Goal: Register for event/course

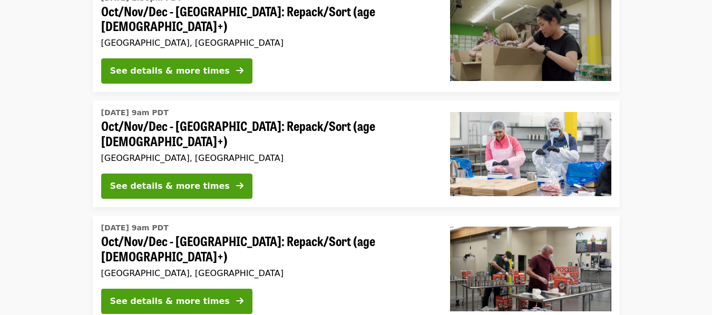
scroll to position [211, 0]
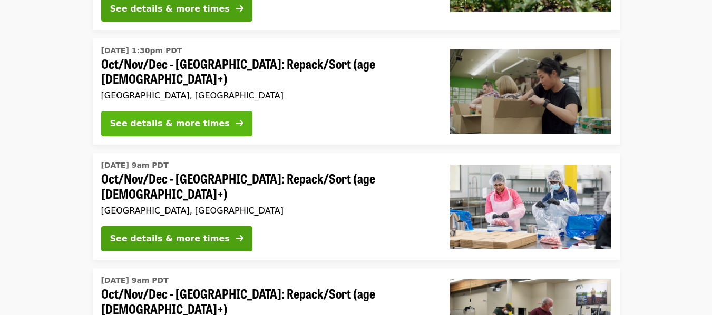
click at [176, 117] on div "See details & more times" at bounding box center [170, 123] width 120 height 13
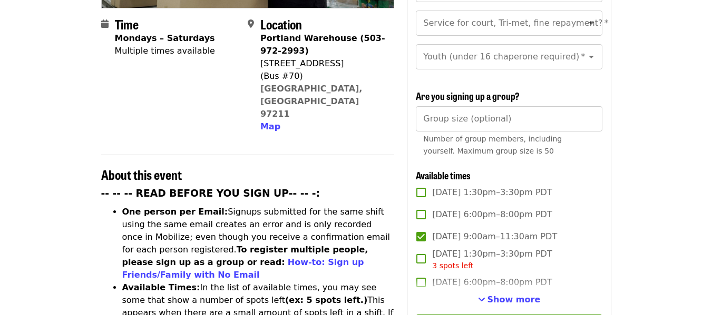
scroll to position [211, 0]
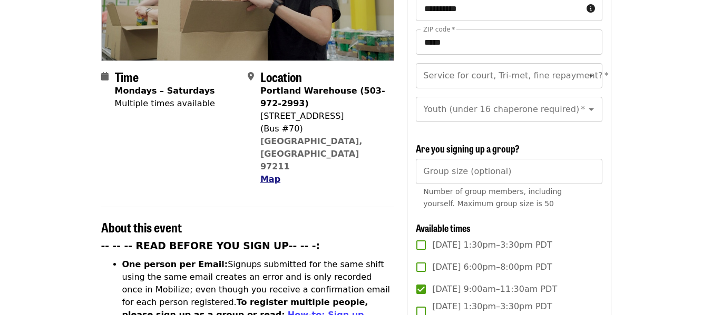
click at [266, 174] on span "Map" at bounding box center [270, 179] width 20 height 10
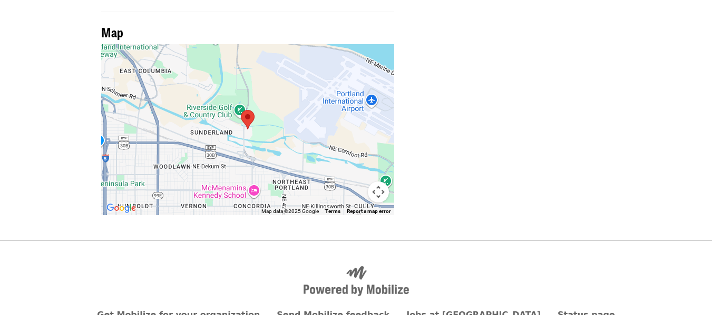
scroll to position [939, 0]
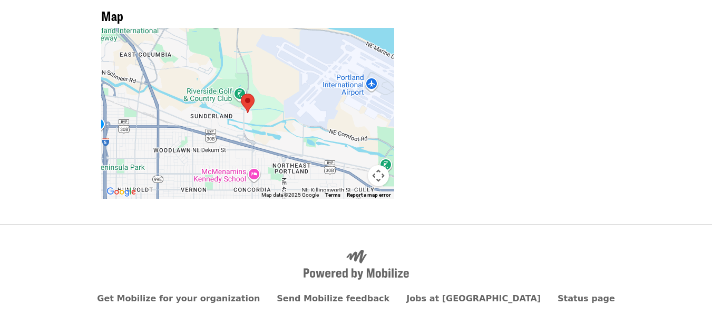
click at [377, 165] on button "Map camera controls" at bounding box center [378, 175] width 21 height 21
click at [290, 113] on menu at bounding box center [326, 150] width 74 height 74
click at [354, 113] on button "Zoom in" at bounding box center [351, 123] width 21 height 21
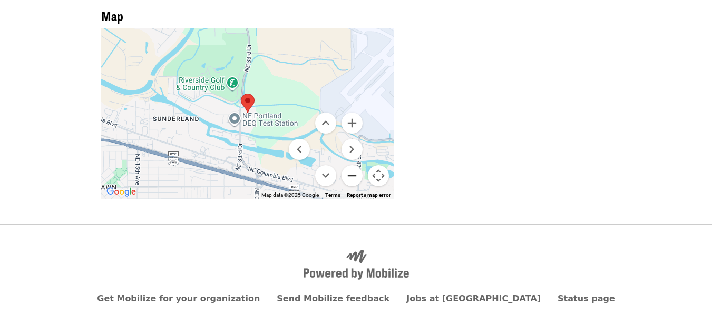
click at [347, 165] on button "Zoom out" at bounding box center [351, 175] width 21 height 21
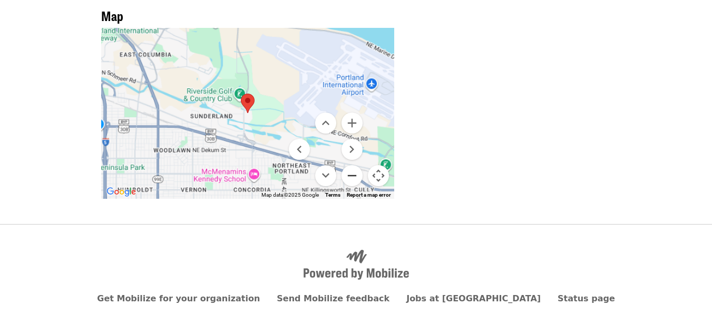
click at [347, 165] on button "Zoom out" at bounding box center [351, 175] width 21 height 21
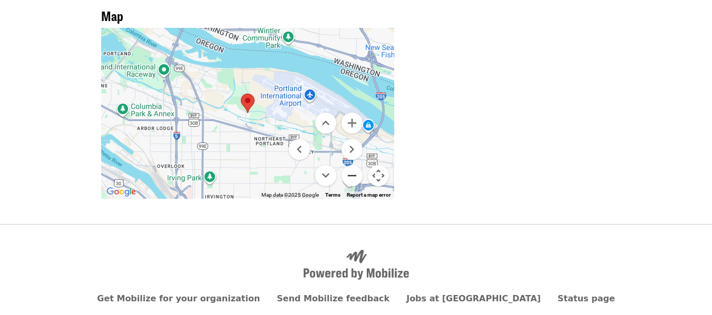
click at [347, 165] on button "Zoom out" at bounding box center [351, 175] width 21 height 21
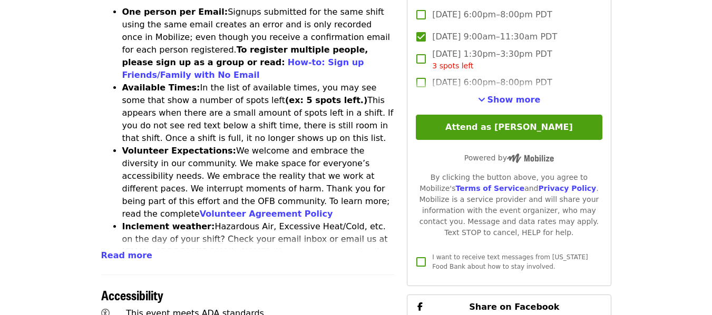
scroll to position [465, 0]
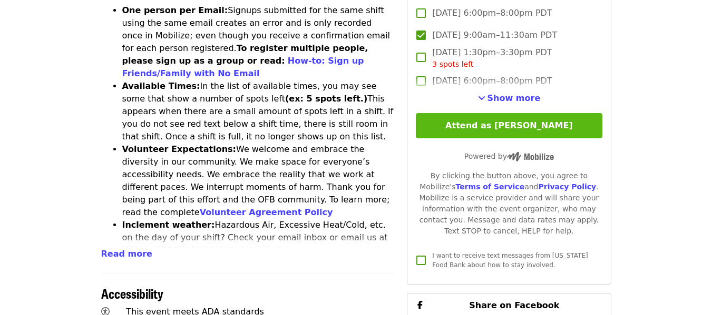
click at [492, 123] on button "Attend as [PERSON_NAME]" at bounding box center [509, 125] width 186 height 25
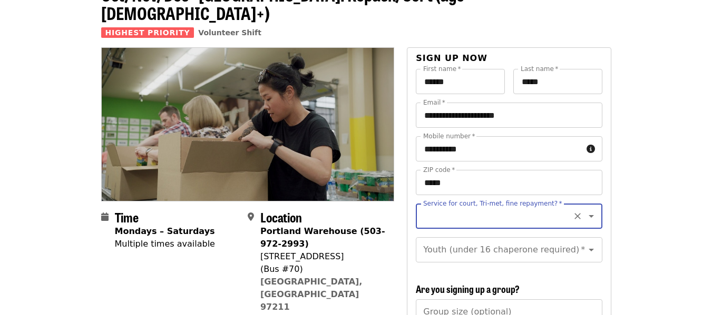
scroll to position [47, 0]
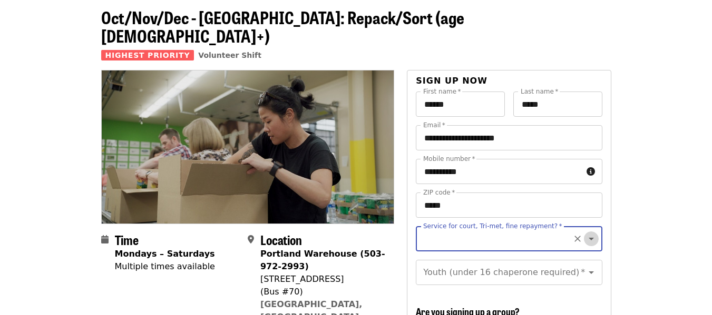
click at [585, 233] on icon "Open" at bounding box center [591, 239] width 13 height 13
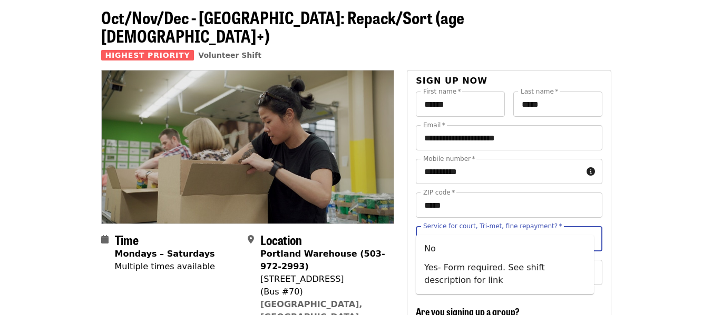
click at [585, 233] on icon "Close" at bounding box center [591, 239] width 13 height 13
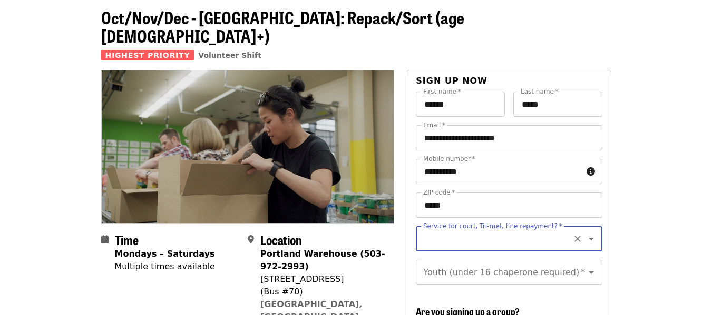
click at [588, 238] on icon "Open" at bounding box center [590, 239] width 5 height 3
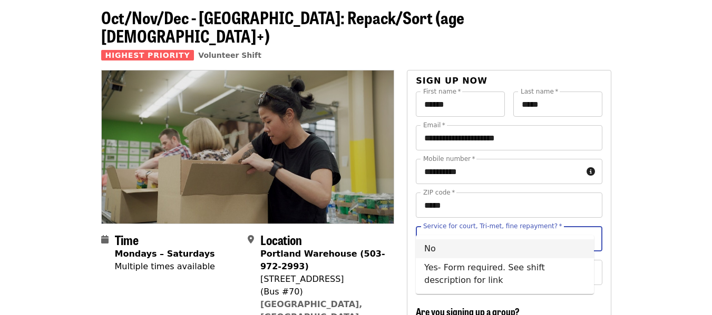
click at [429, 252] on li "No" at bounding box center [505, 249] width 178 height 19
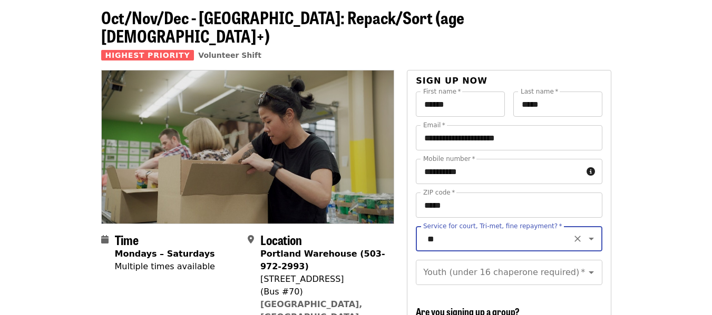
type input "**"
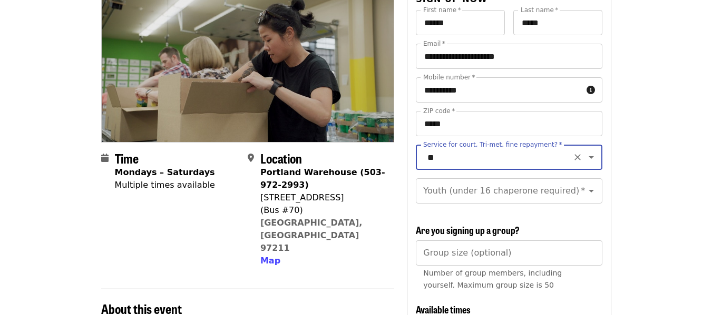
scroll to position [153, 0]
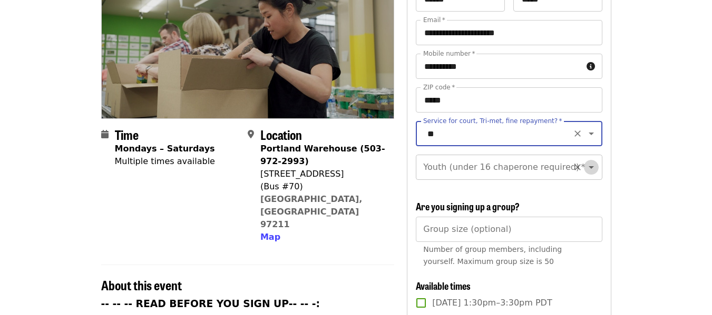
click at [585, 161] on icon "Open" at bounding box center [591, 167] width 13 height 13
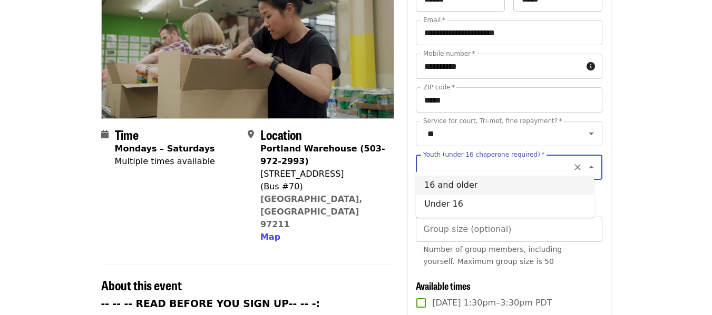
click at [452, 183] on li "16 and older" at bounding box center [505, 185] width 178 height 19
type input "**********"
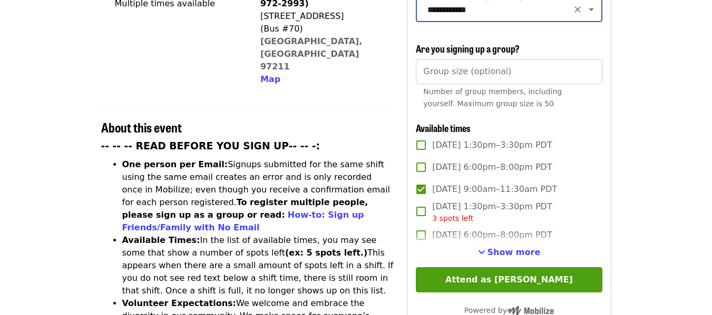
scroll to position [363, 0]
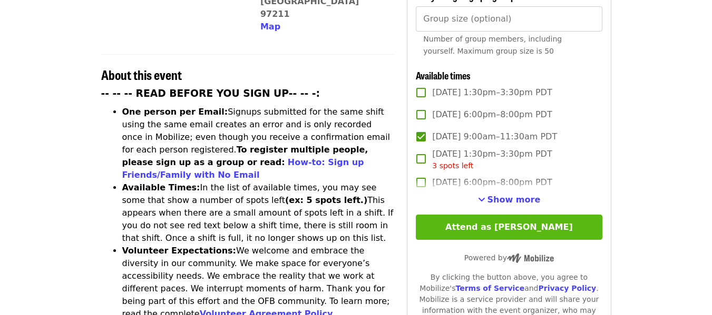
click at [513, 224] on button "Attend as [PERSON_NAME]" at bounding box center [509, 227] width 186 height 25
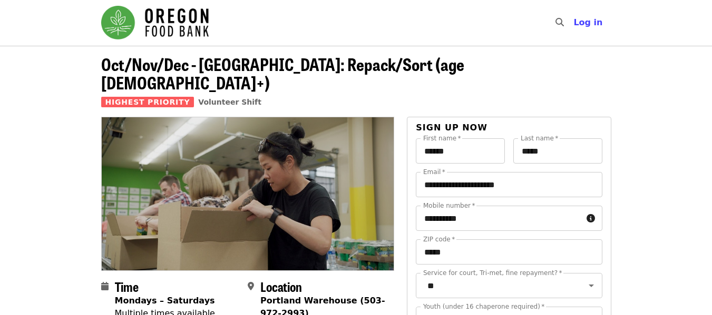
scroll to position [0, 0]
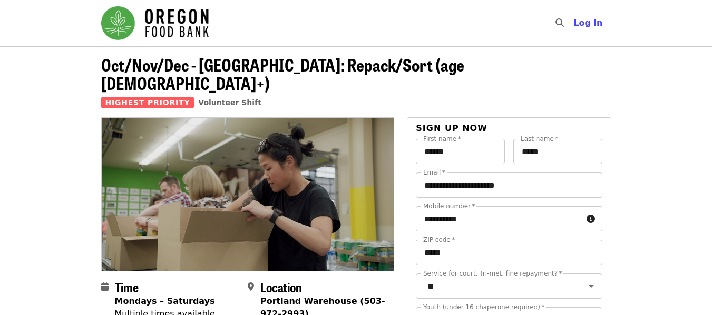
scroll to position [211, 0]
